Goal: Information Seeking & Learning: Check status

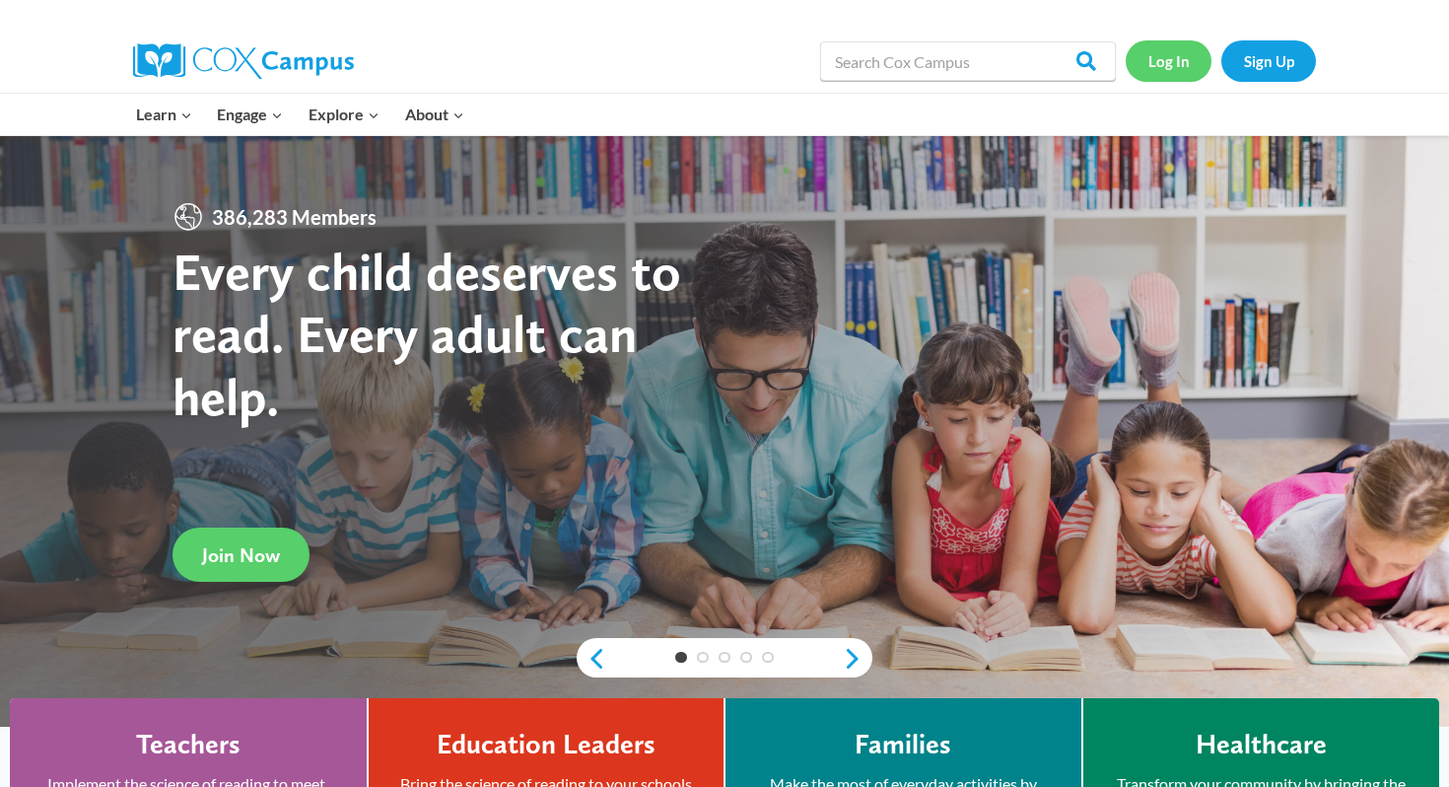
click at [1182, 62] on link "Log In" at bounding box center [1169, 60] width 86 height 40
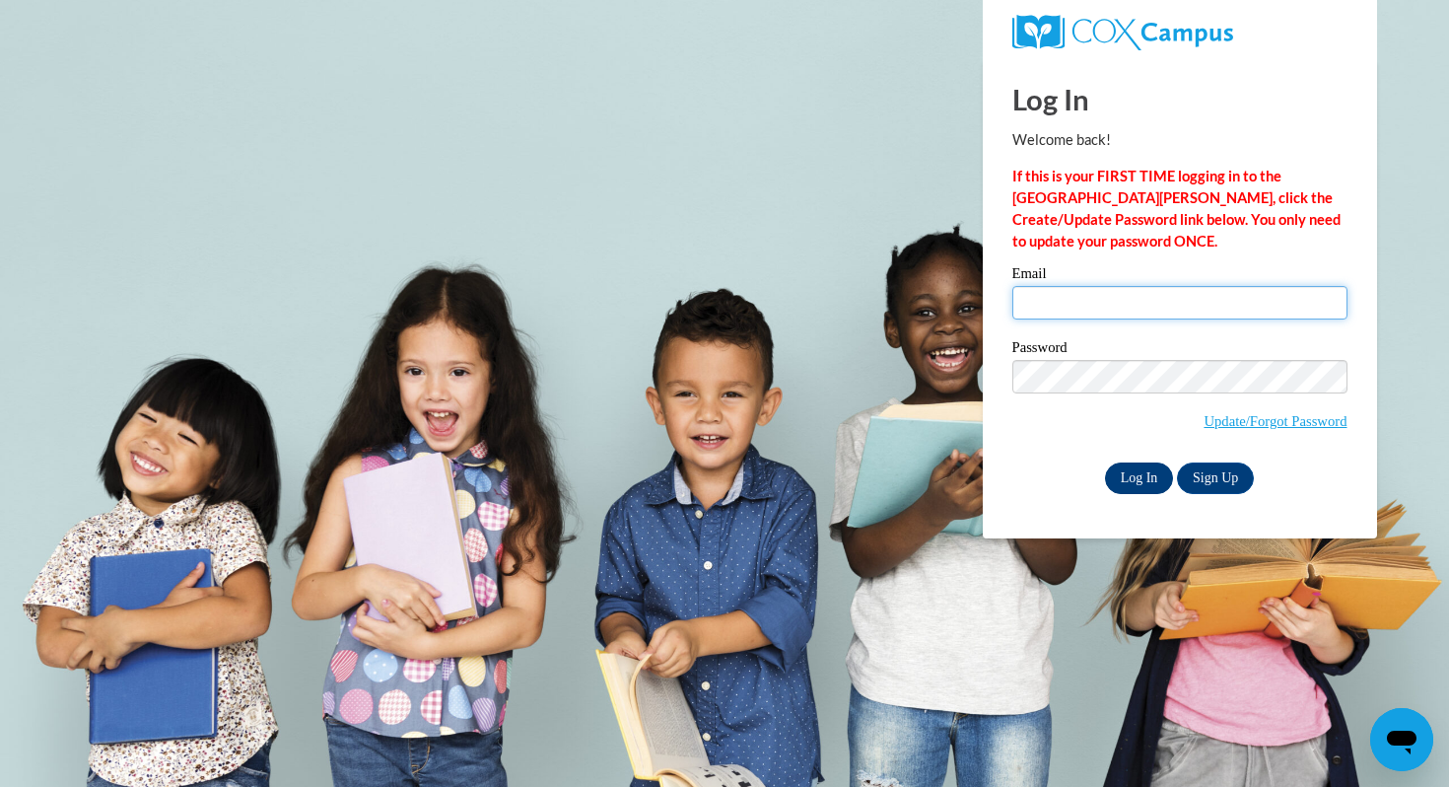
type input "cgwilson@corinth.k12.ms.us"
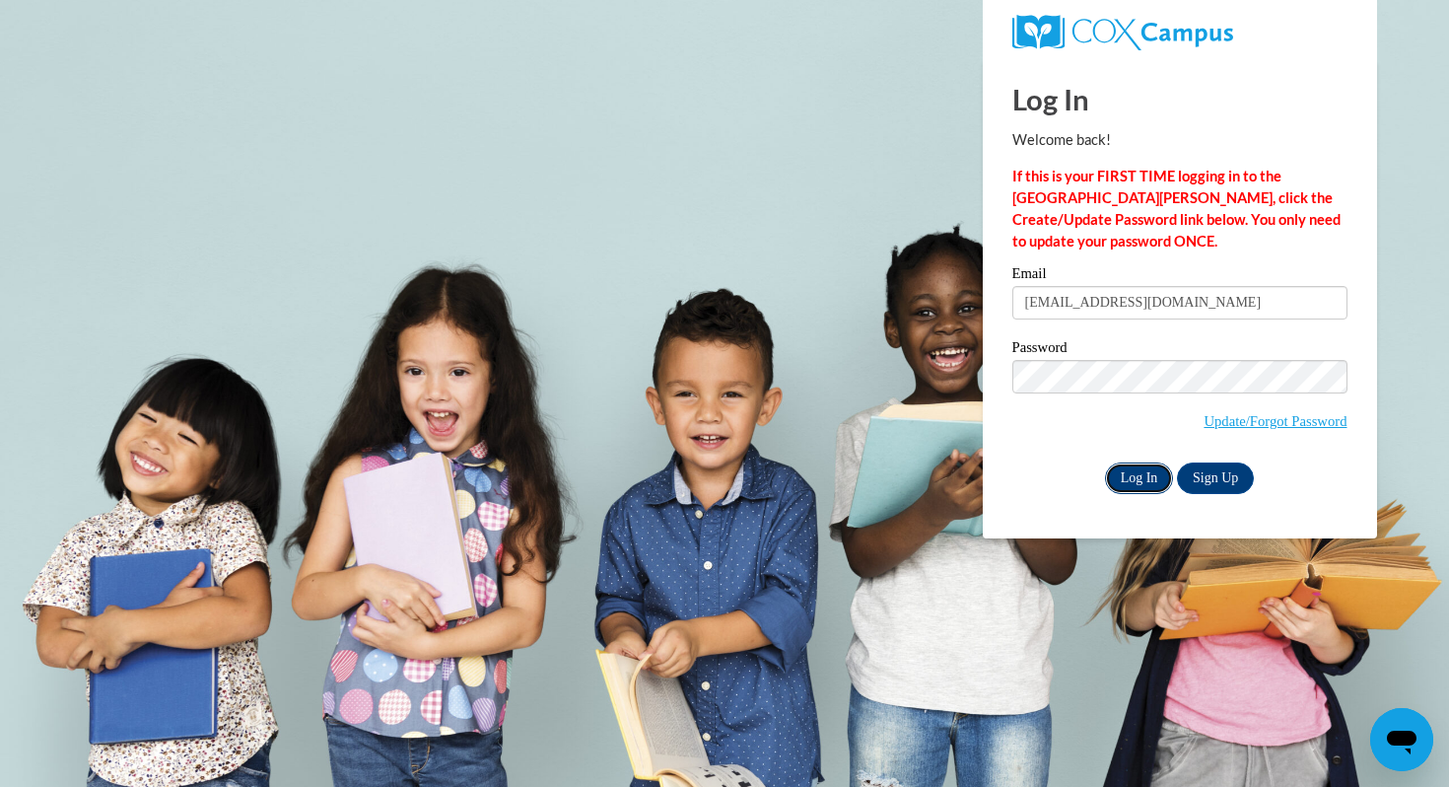
click at [1153, 487] on input "Log In" at bounding box center [1139, 478] width 69 height 32
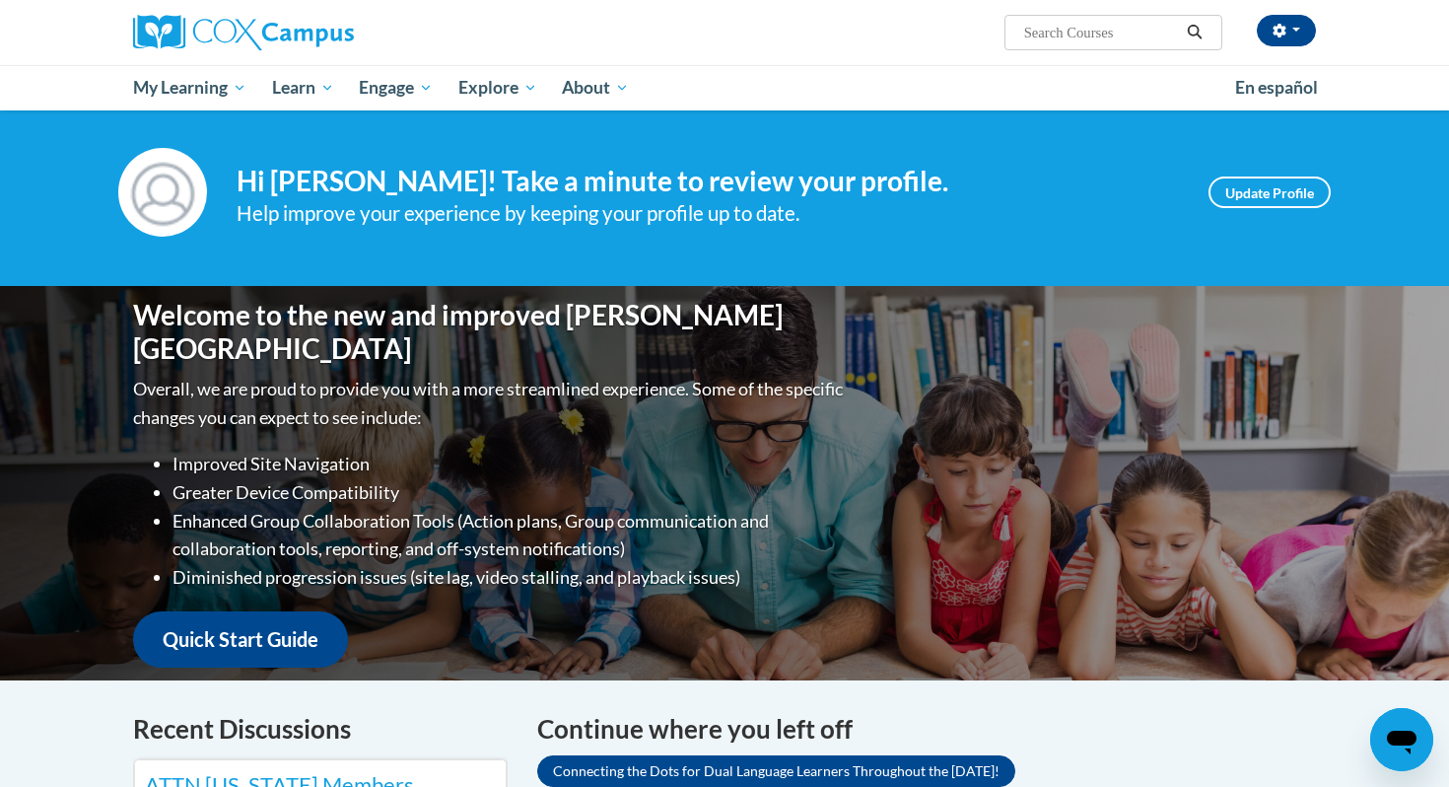
scroll to position [19, 0]
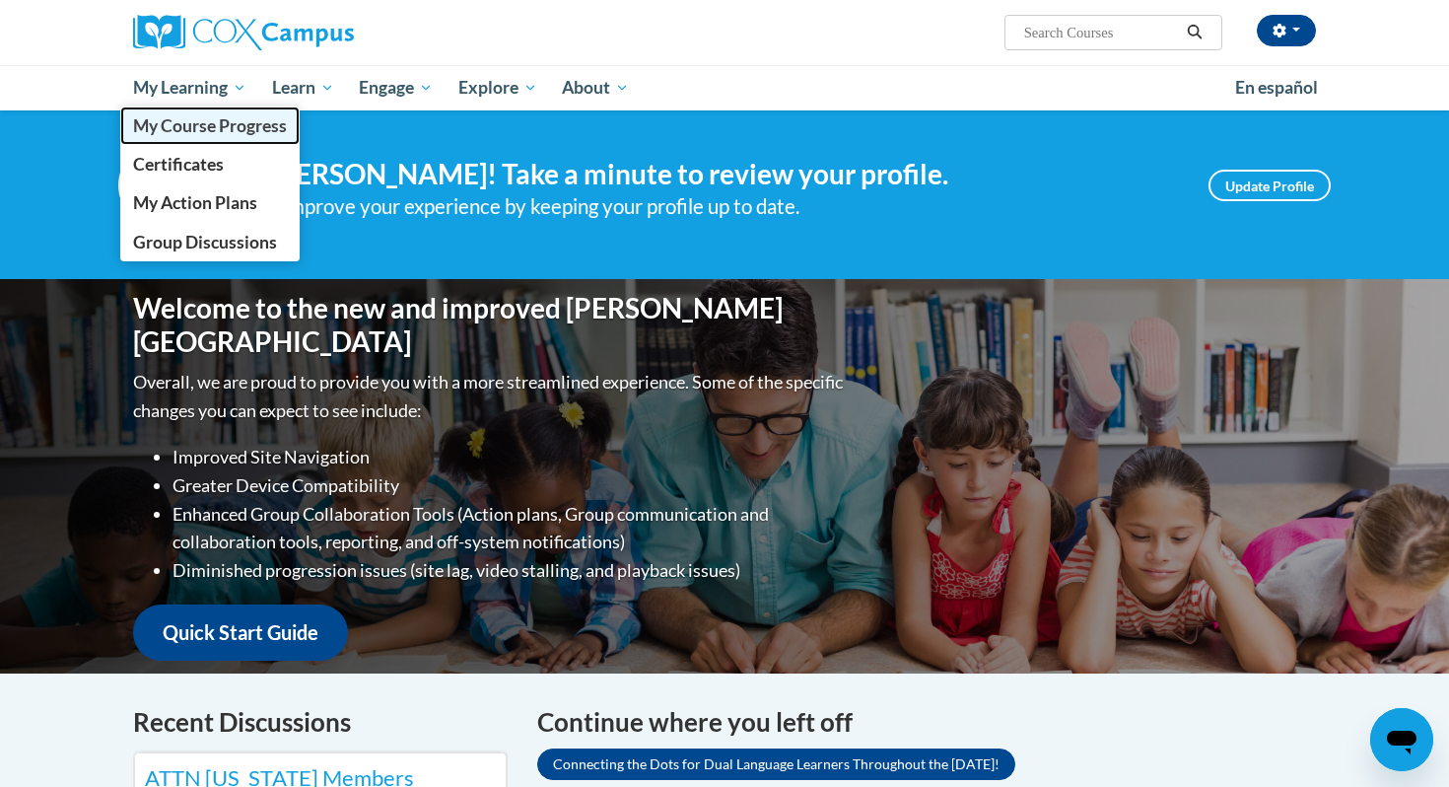
click at [207, 128] on span "My Course Progress" at bounding box center [210, 125] width 154 height 21
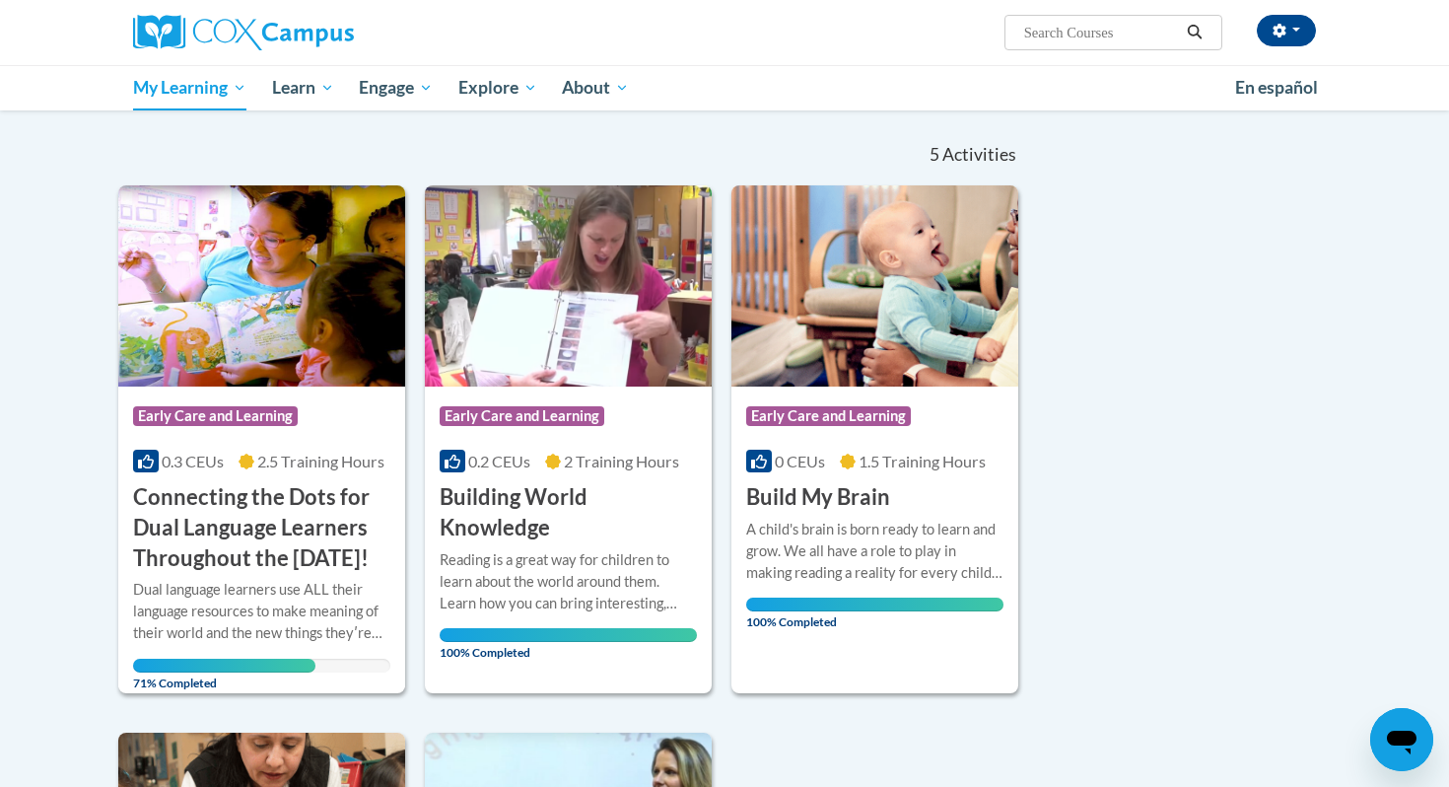
scroll to position [184, 0]
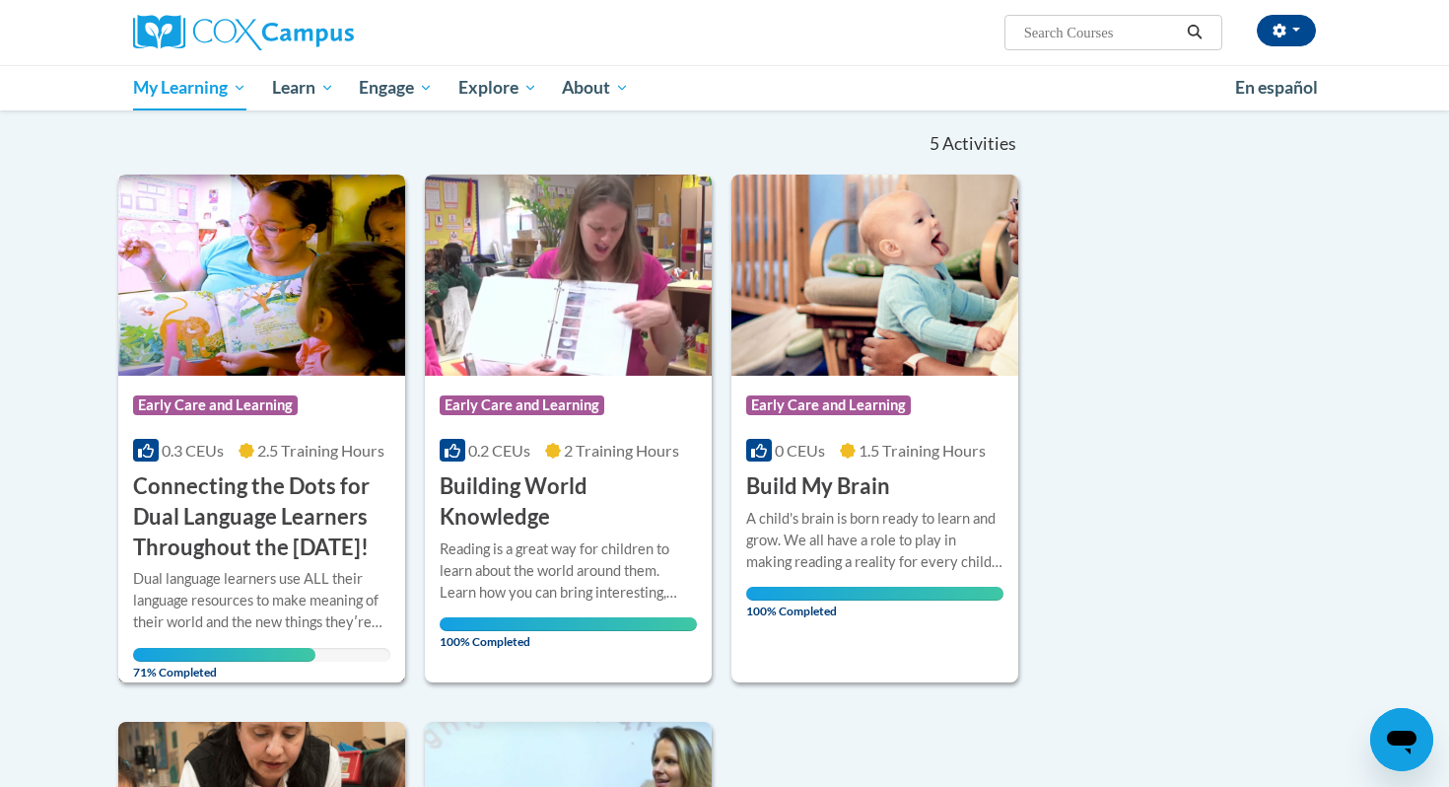
click at [307, 443] on span "2.5 Training Hours" at bounding box center [320, 450] width 127 height 19
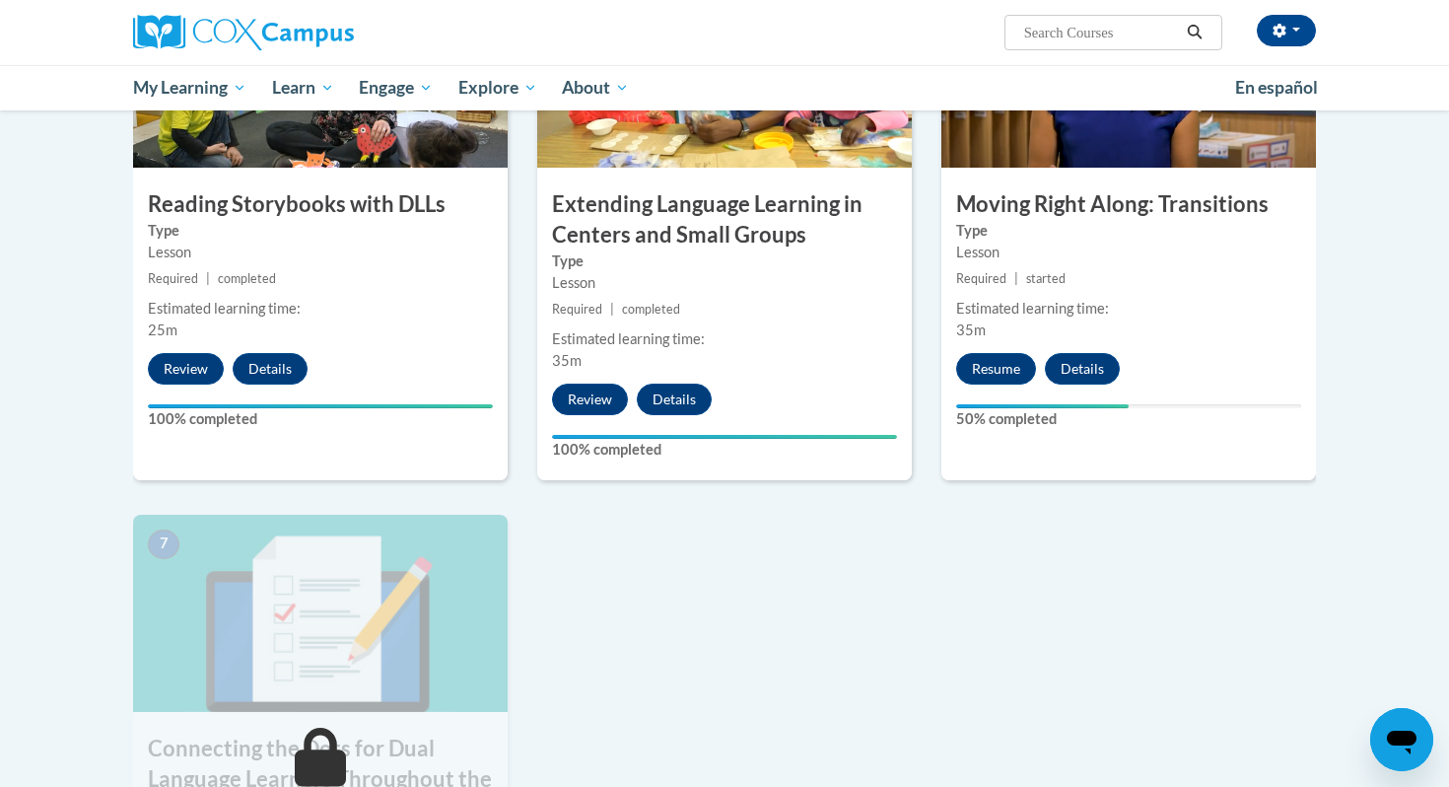
scroll to position [1058, 0]
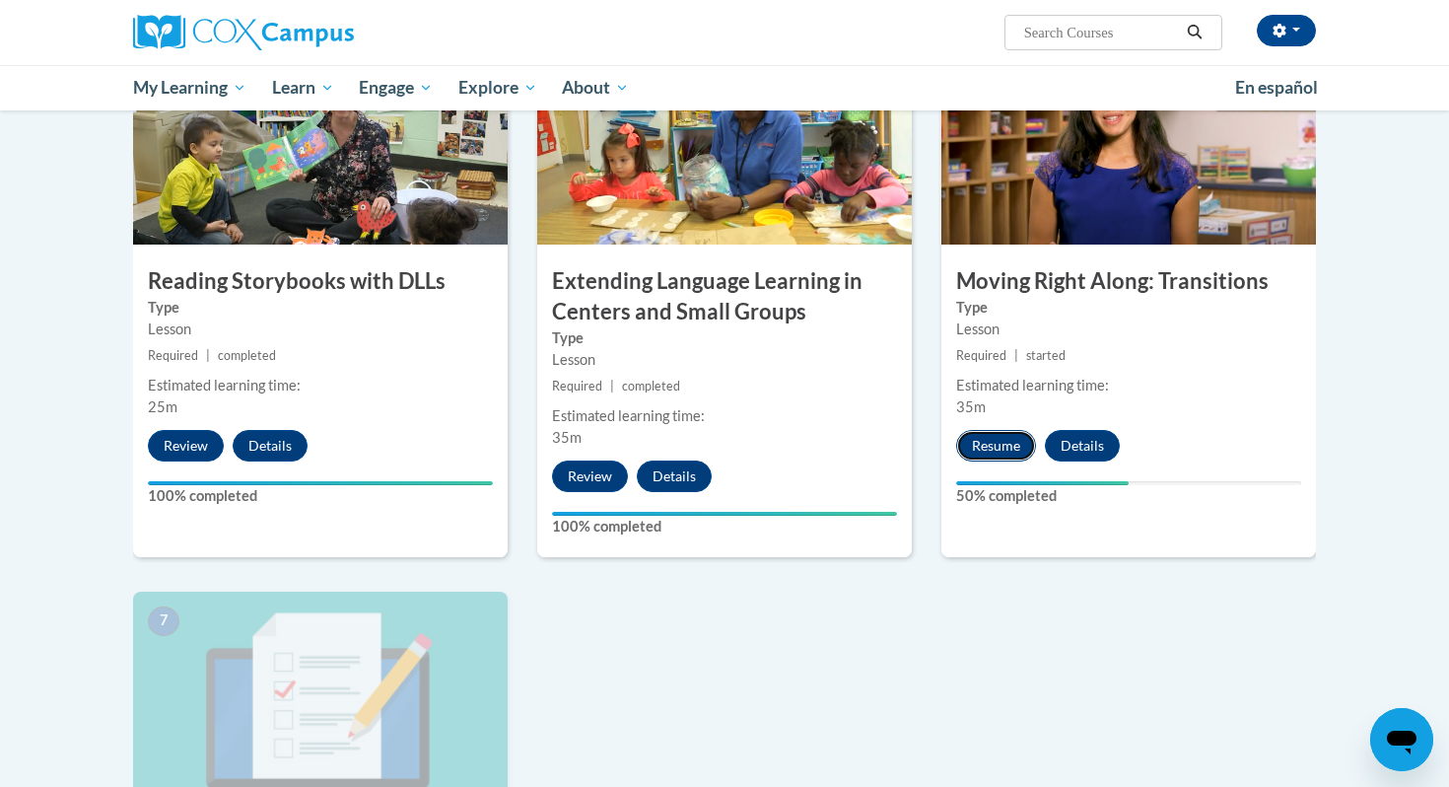
click at [994, 438] on button "Resume" at bounding box center [996, 446] width 80 height 32
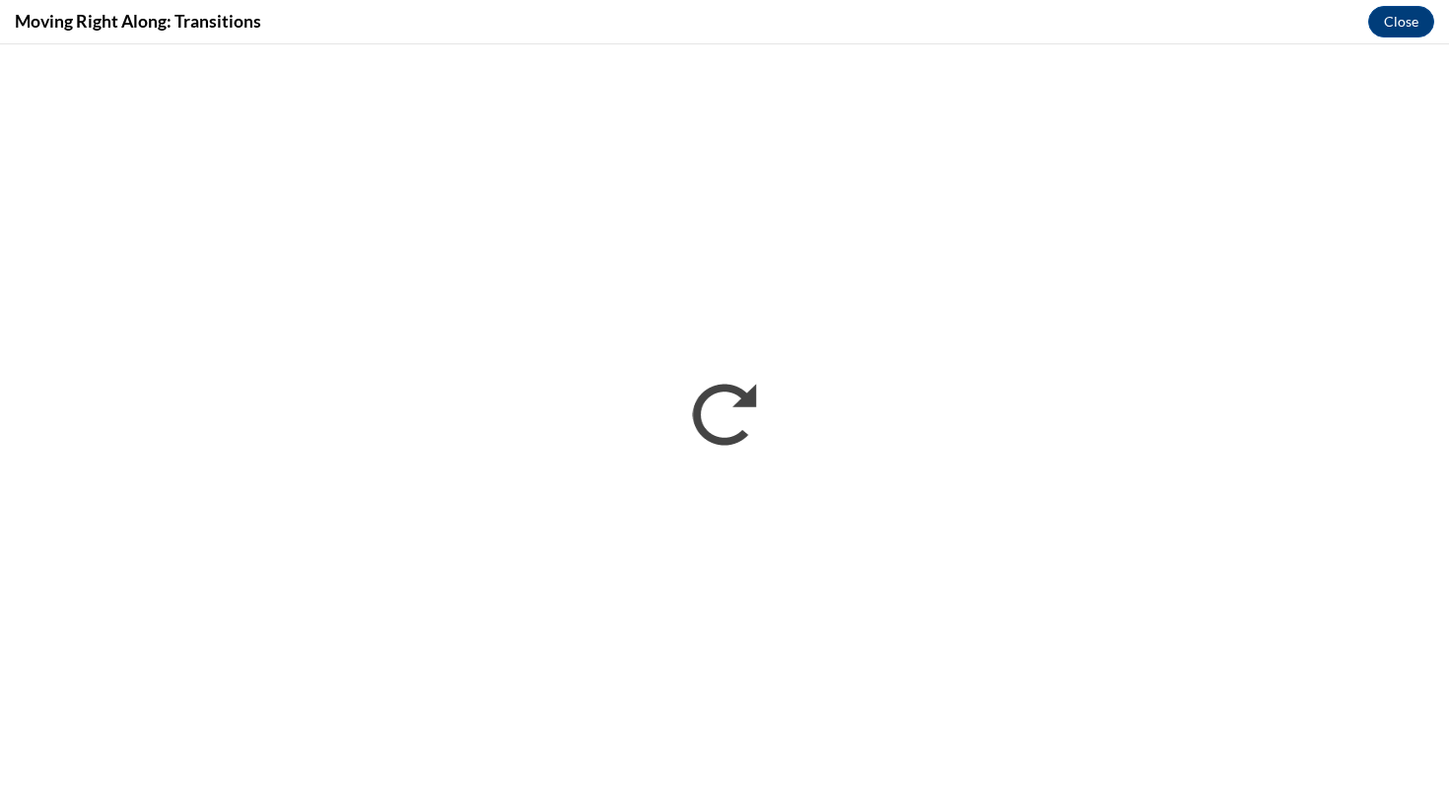
scroll to position [0, 0]
